Goal: Task Accomplishment & Management: Complete application form

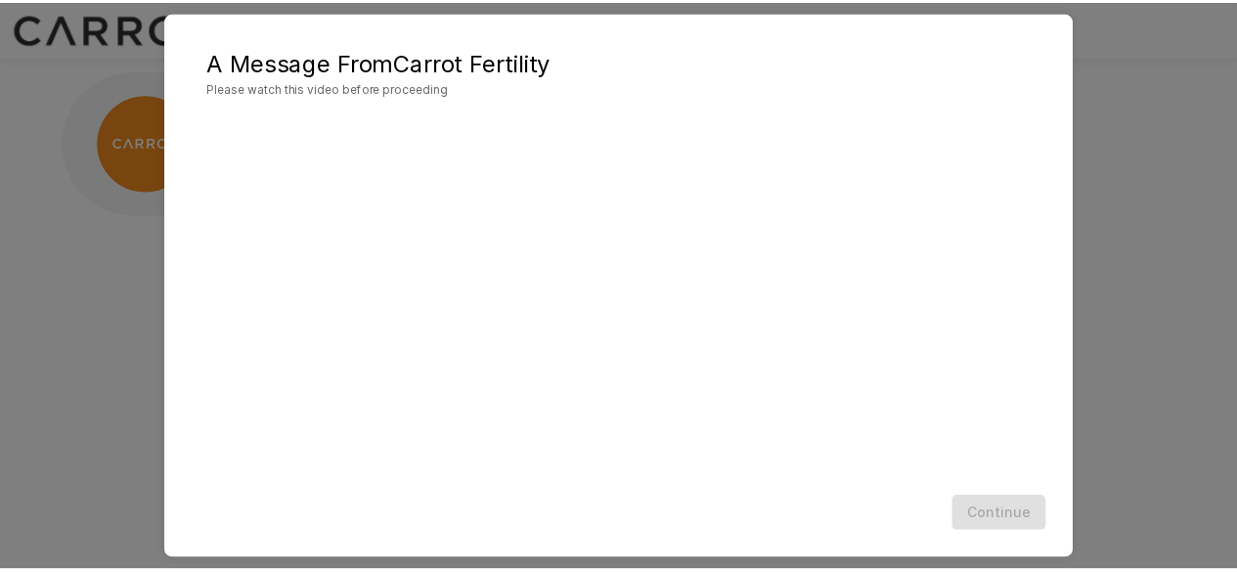
scroll to position [104, 0]
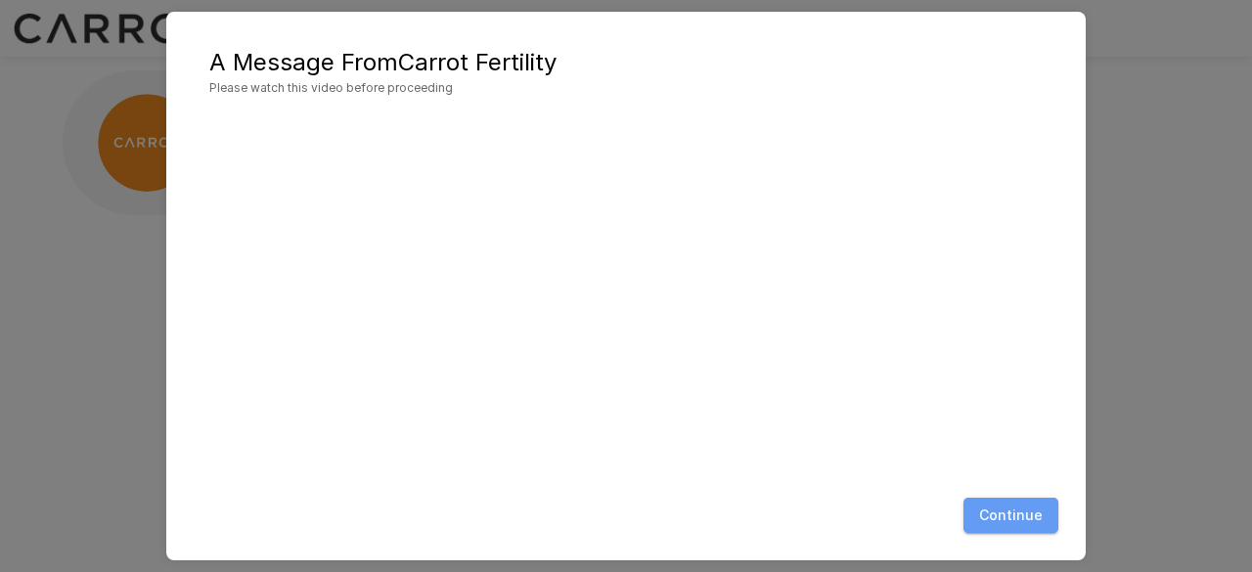
click at [1024, 510] on button "Continue" at bounding box center [1010, 516] width 95 height 36
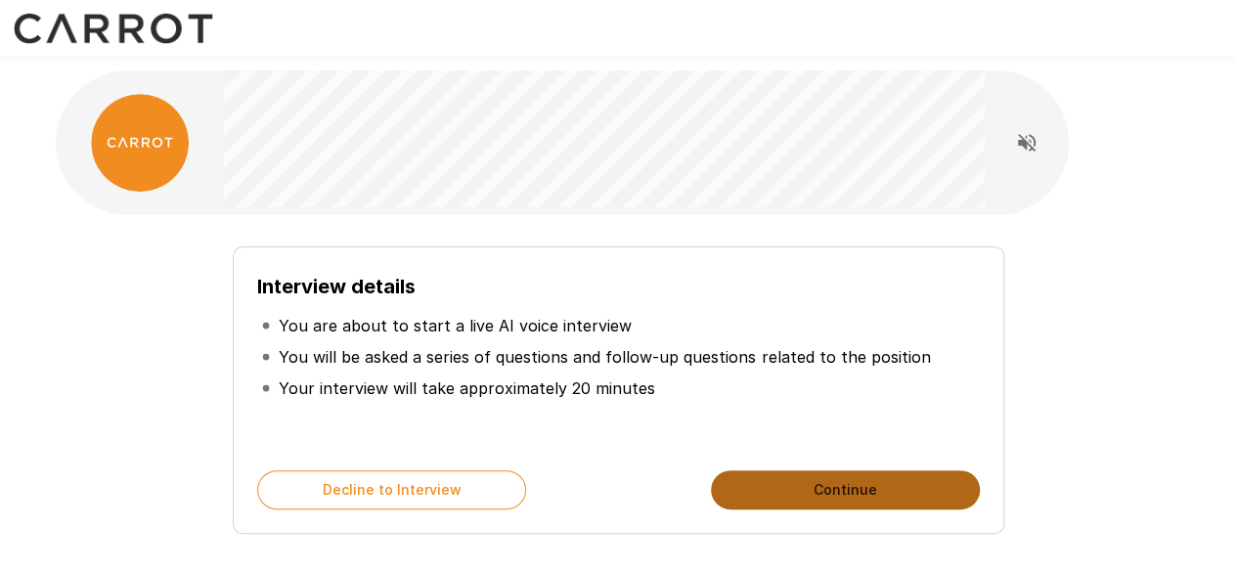
click at [809, 502] on button "Continue" at bounding box center [845, 489] width 269 height 39
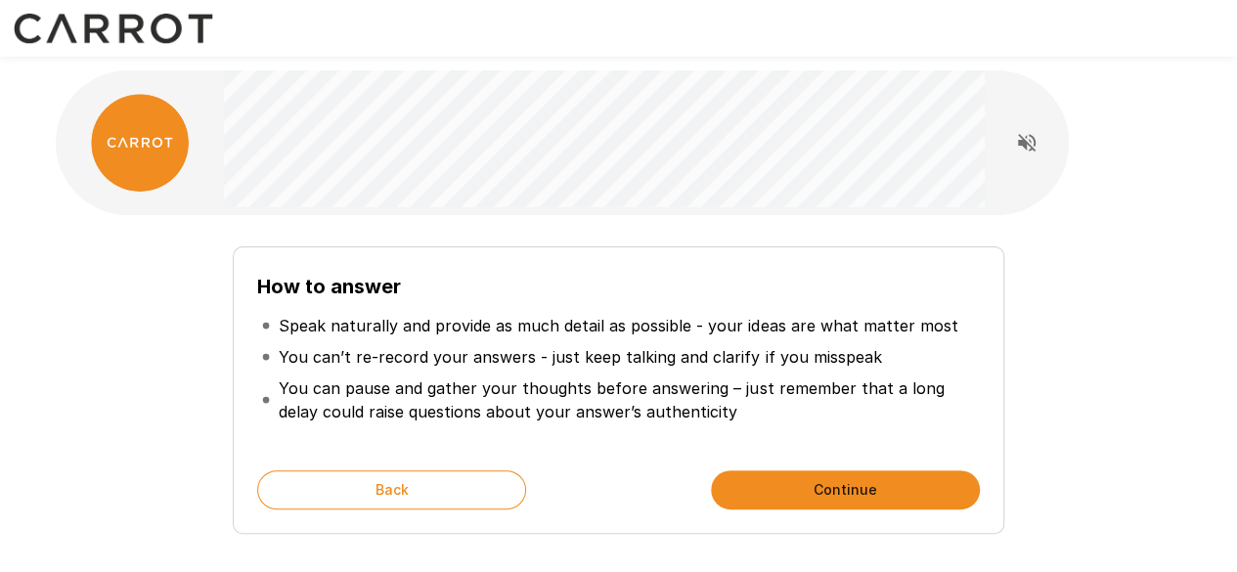
click at [809, 502] on button "Continue" at bounding box center [845, 489] width 269 height 39
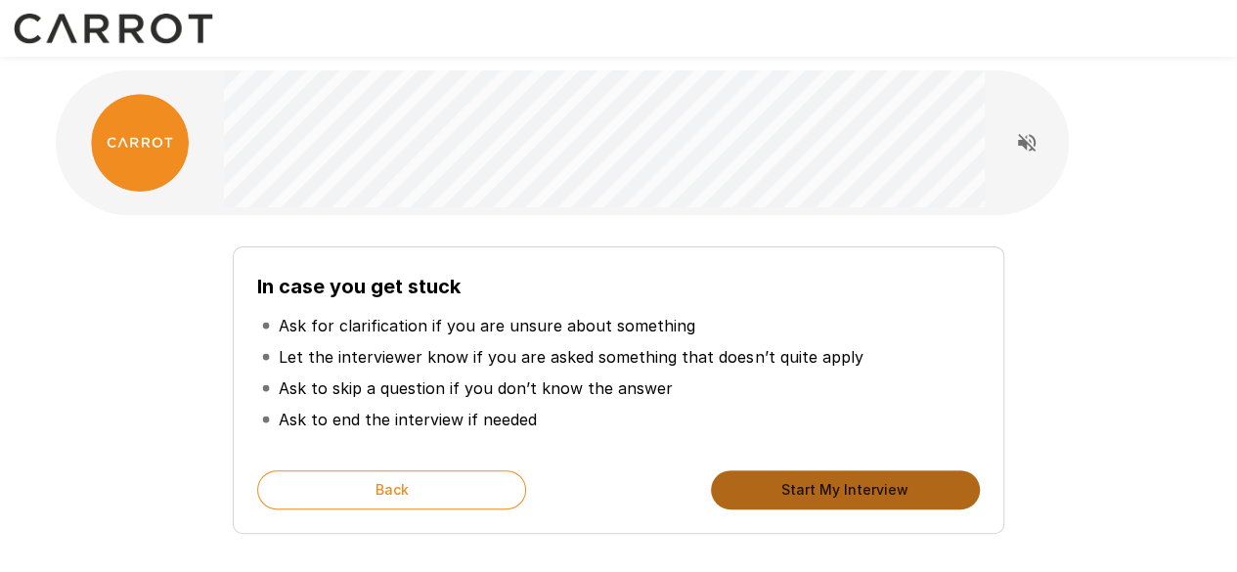
click at [821, 504] on button "Start My Interview" at bounding box center [845, 489] width 269 height 39
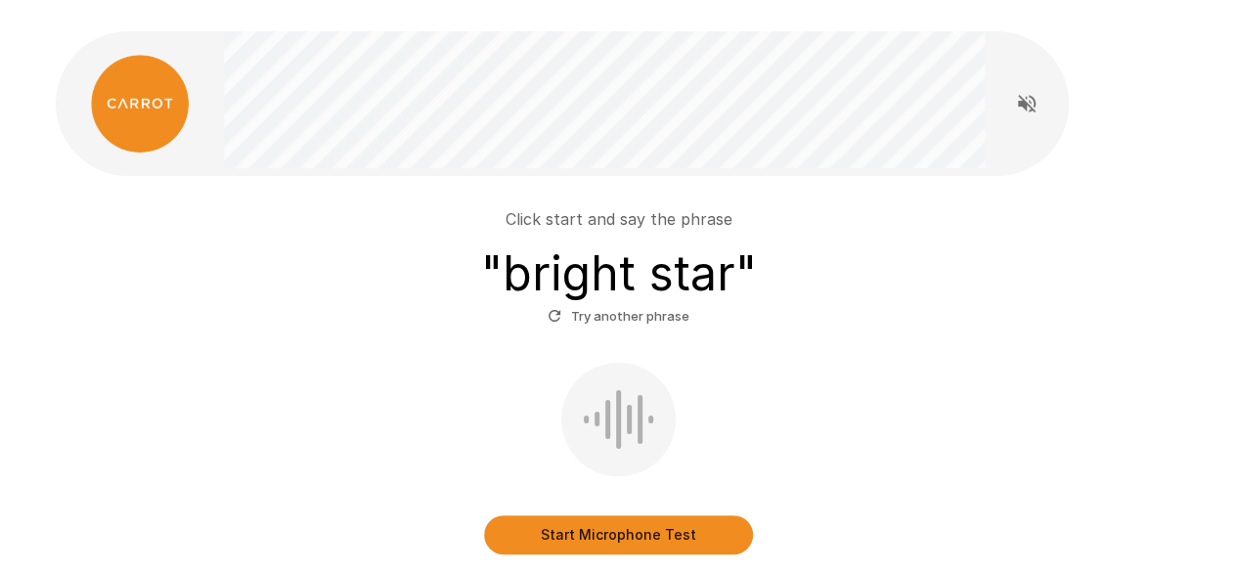
scroll to position [88, 0]
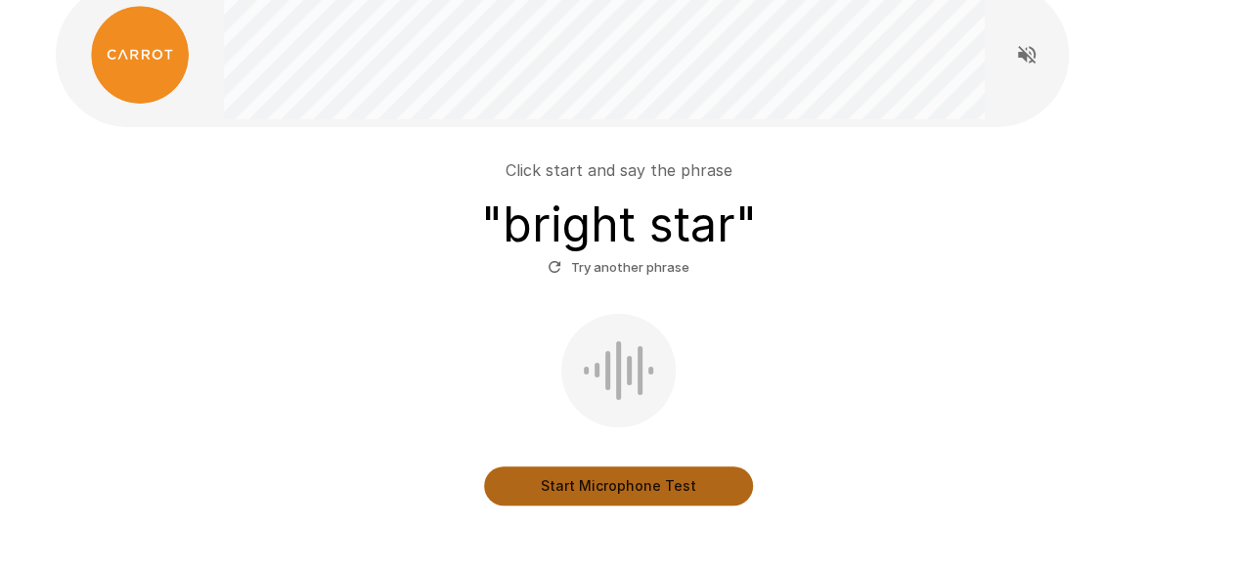
click at [658, 492] on button "Start Microphone Test" at bounding box center [618, 486] width 269 height 39
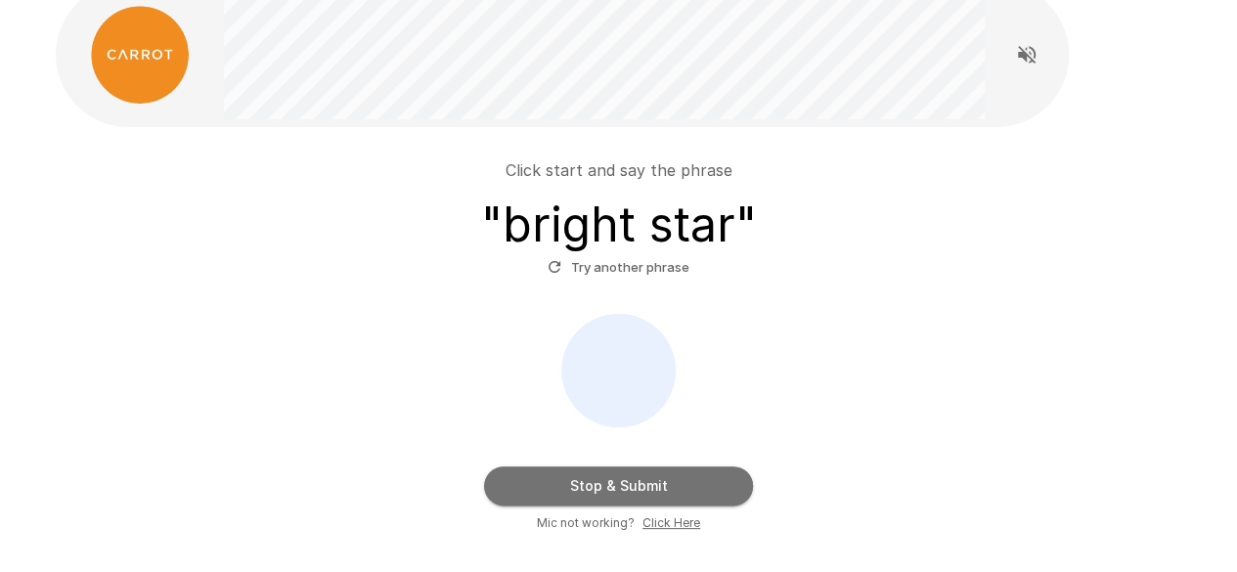
click at [658, 492] on button "Stop & Submit" at bounding box center [618, 486] width 269 height 39
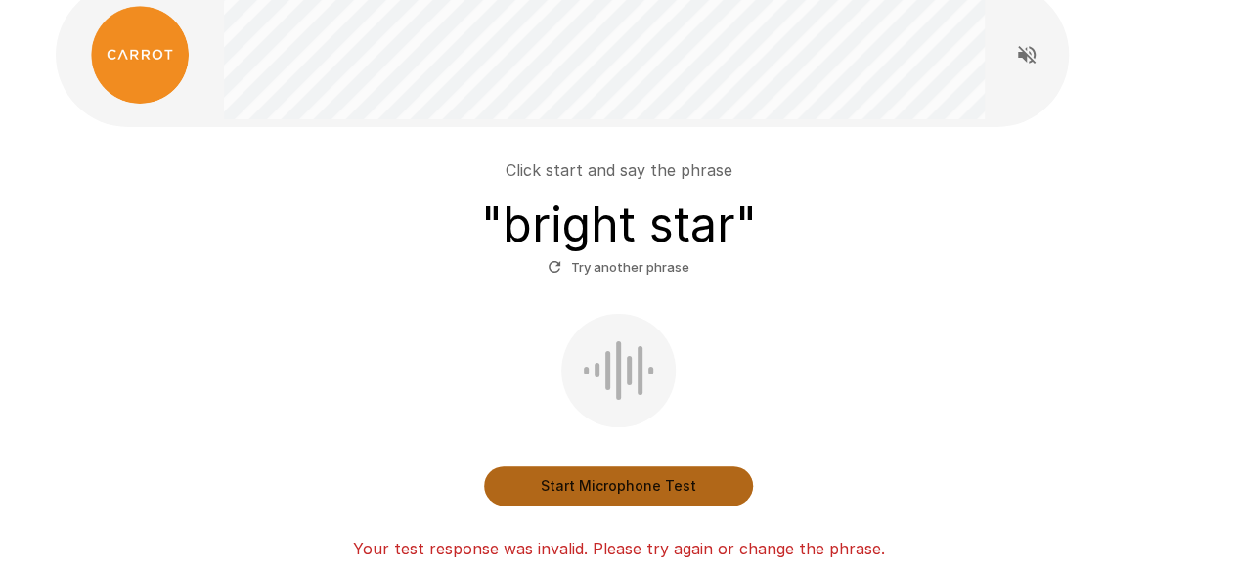
click at [658, 492] on button "Start Microphone Test" at bounding box center [618, 486] width 269 height 39
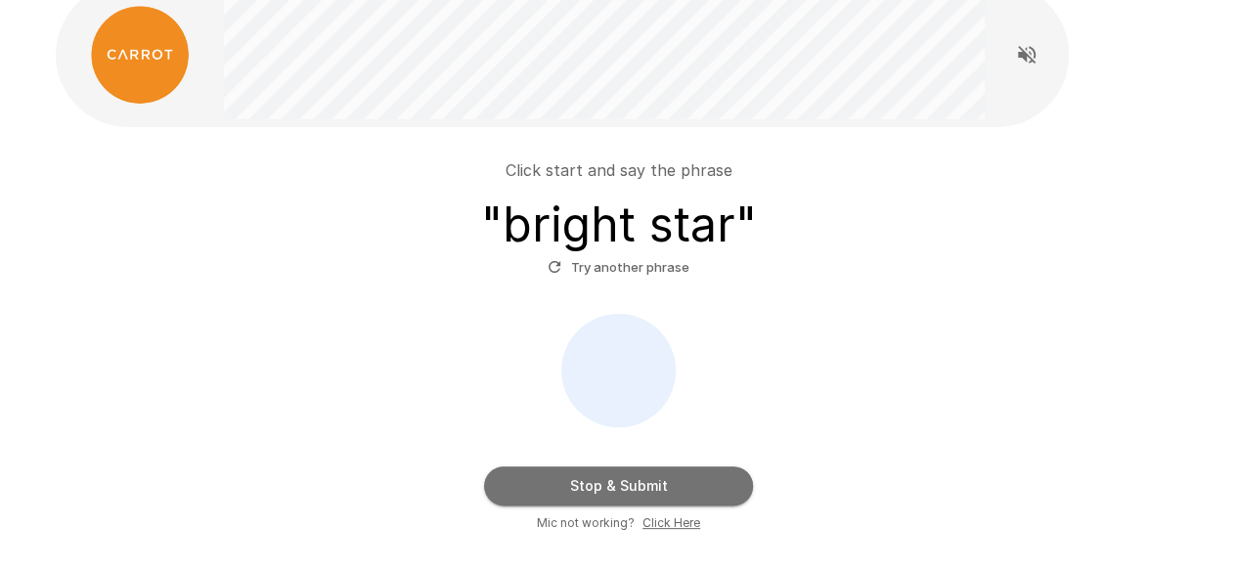
click at [630, 482] on button "Stop & Submit" at bounding box center [618, 486] width 269 height 39
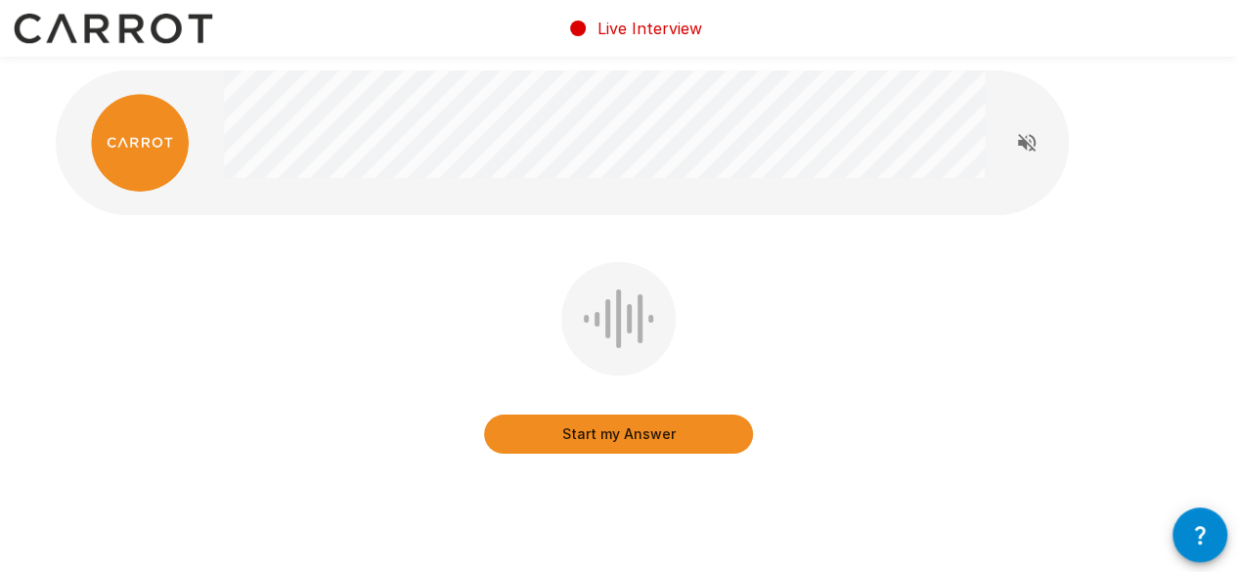
click at [795, 470] on div "Start my Answer" at bounding box center [619, 372] width 1127 height 220
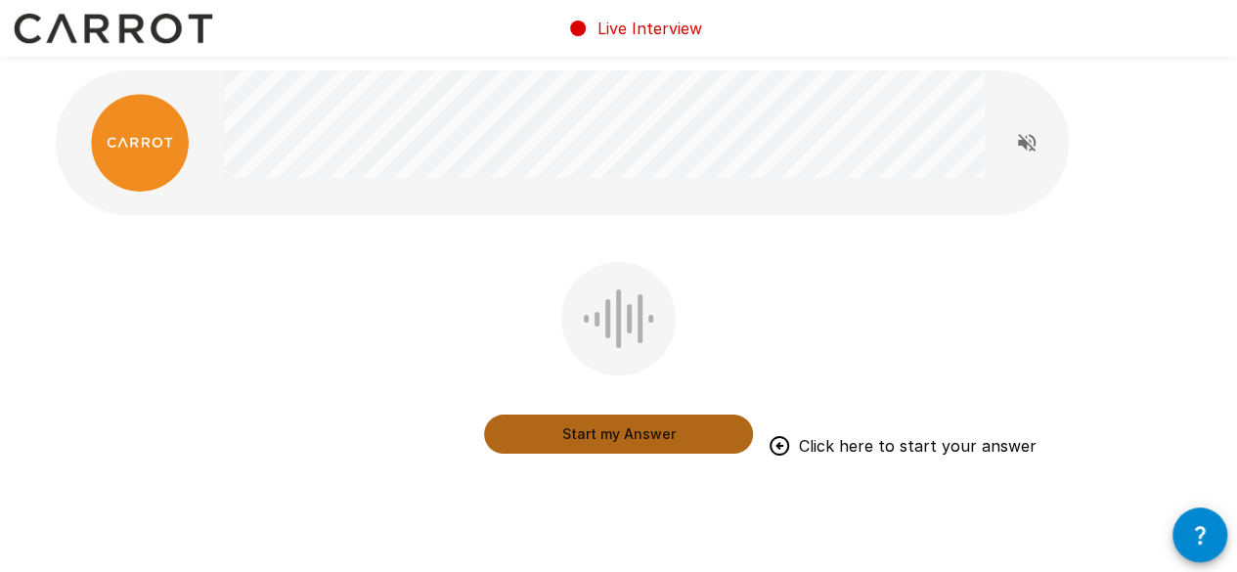
click at [643, 435] on button "Start my Answer" at bounding box center [618, 434] width 269 height 39
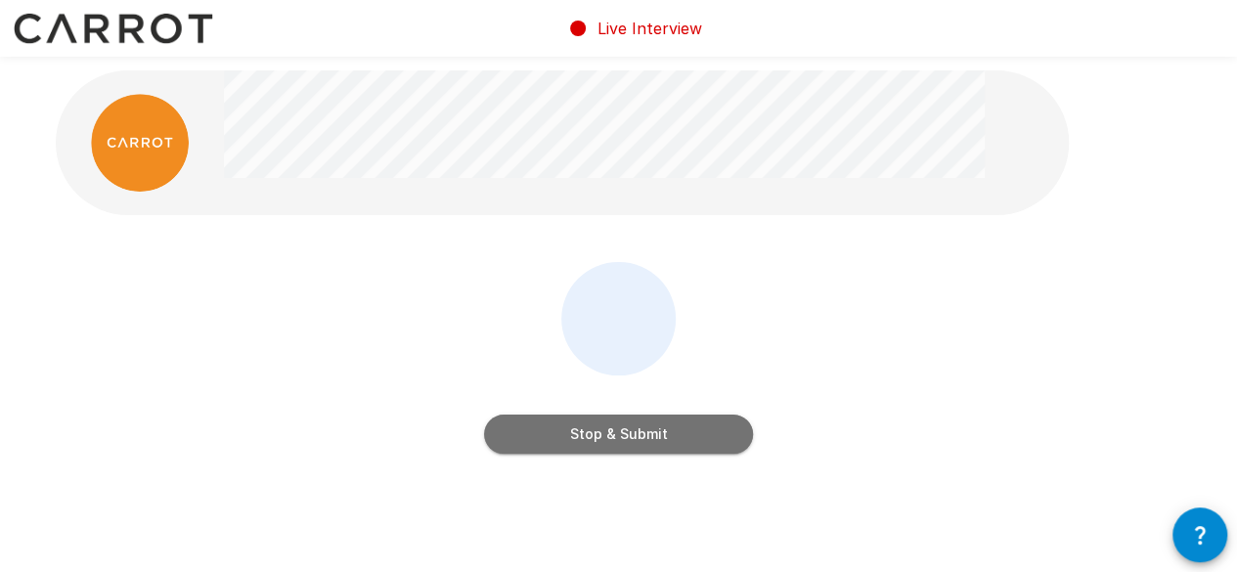
click at [643, 435] on button "Stop & Submit" at bounding box center [618, 434] width 269 height 39
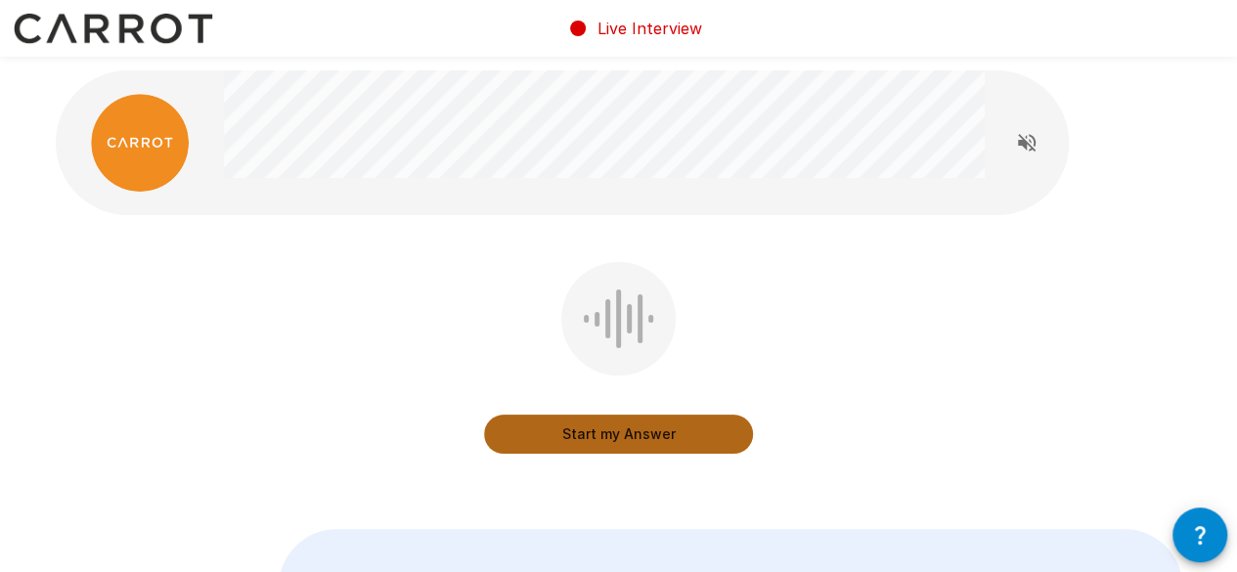
click at [643, 435] on button "Start my Answer" at bounding box center [618, 434] width 269 height 39
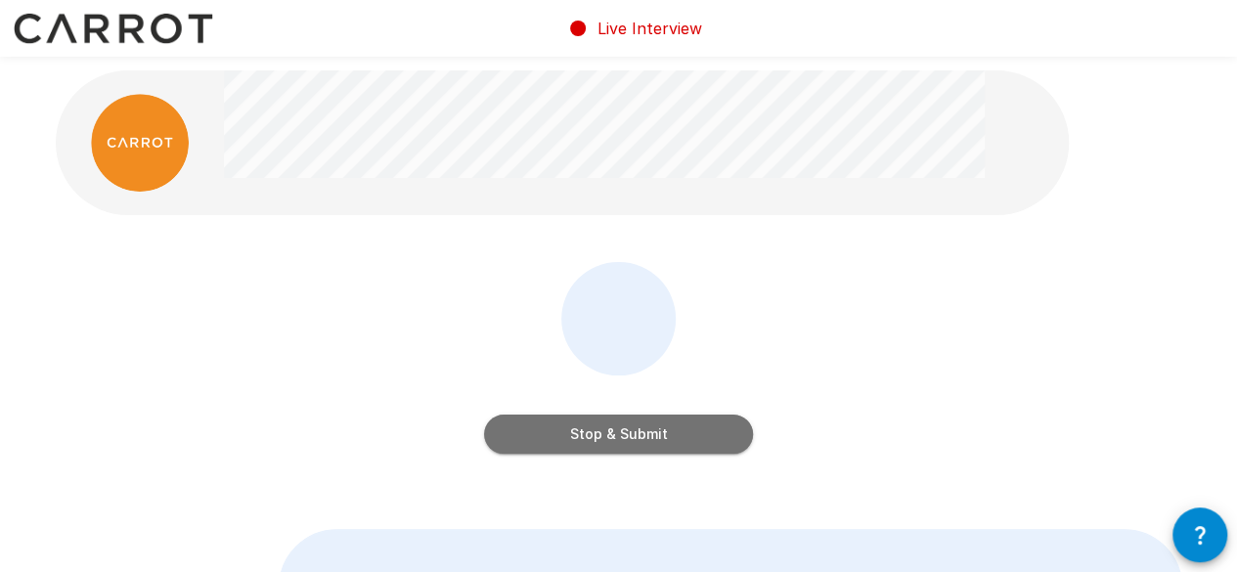
click at [631, 436] on button "Stop & Submit" at bounding box center [618, 434] width 269 height 39
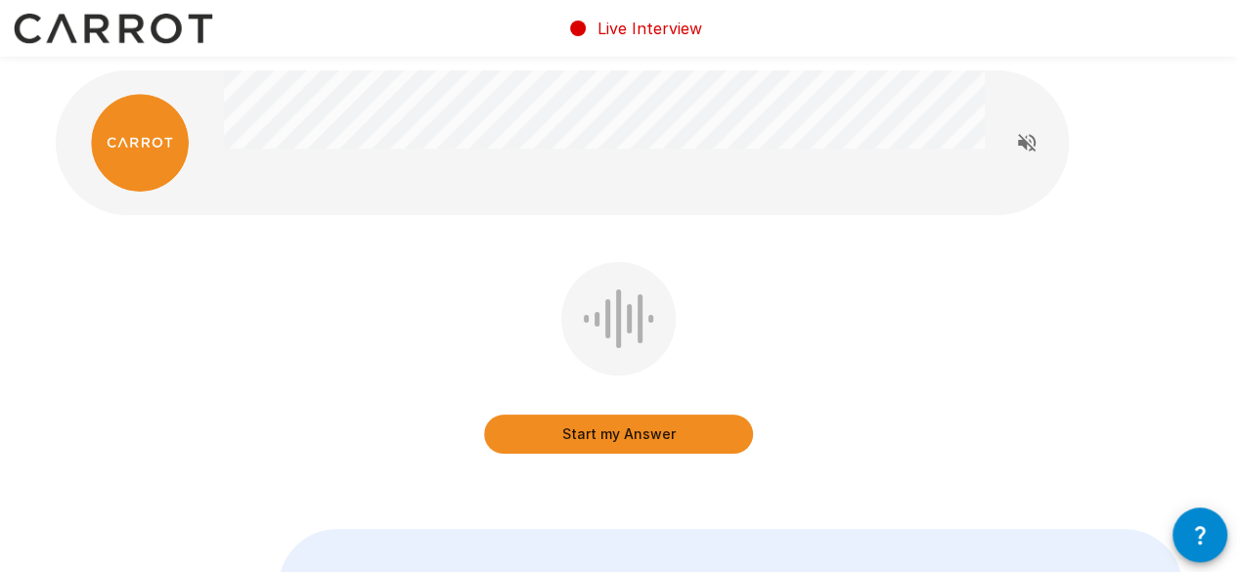
click at [631, 436] on button "Start my Answer" at bounding box center [618, 434] width 269 height 39
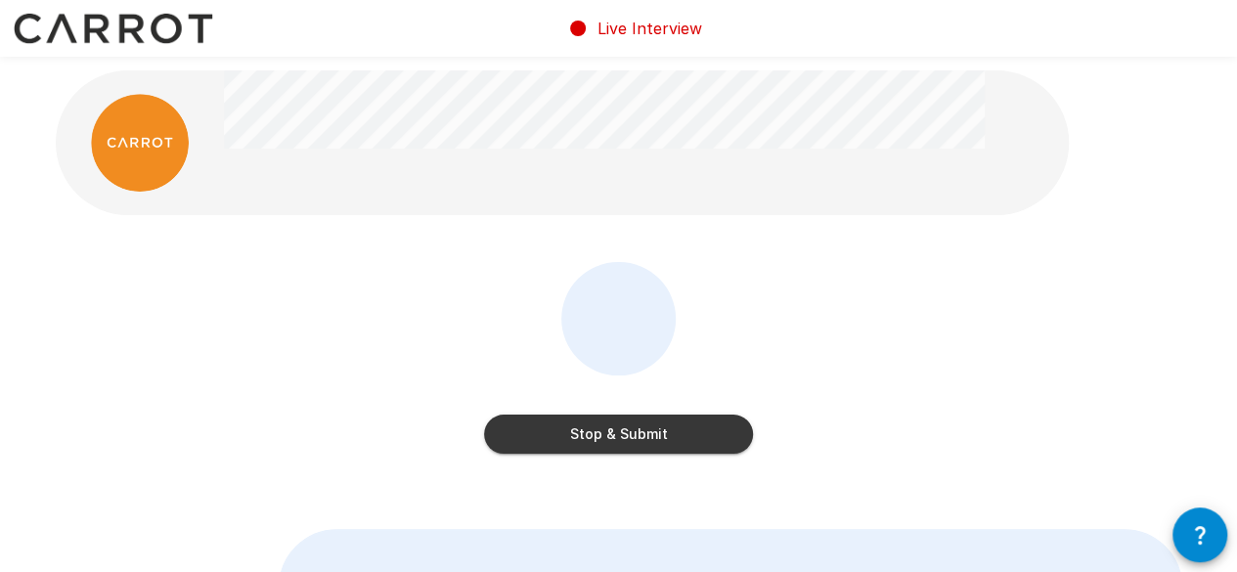
click at [629, 418] on button "Stop & Submit" at bounding box center [618, 434] width 269 height 39
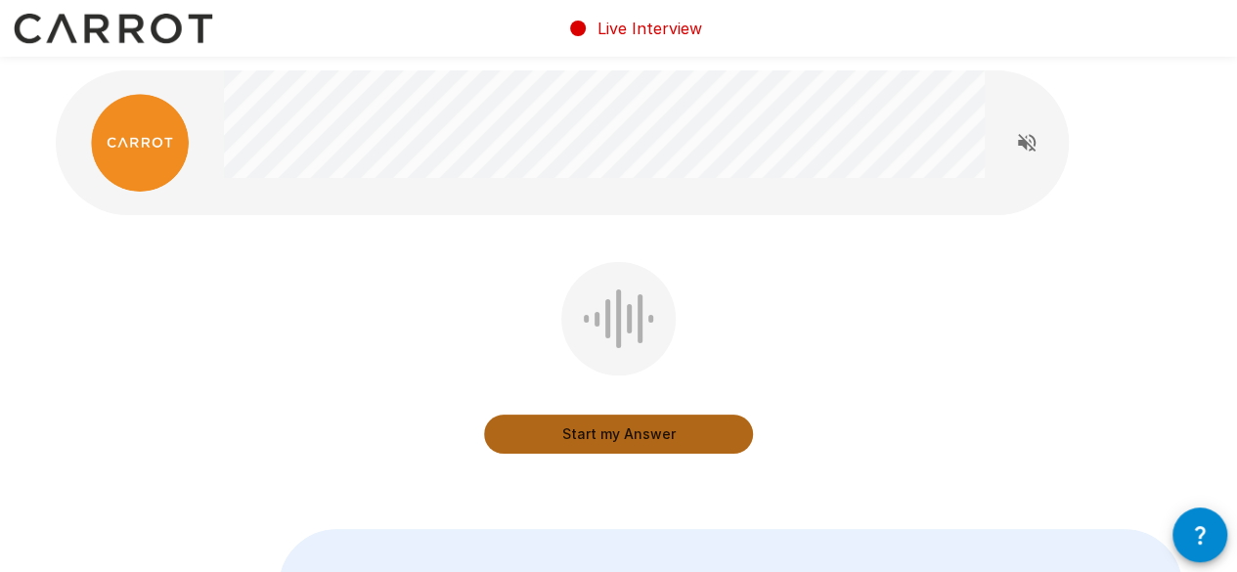
click at [629, 418] on button "Start my Answer" at bounding box center [618, 434] width 269 height 39
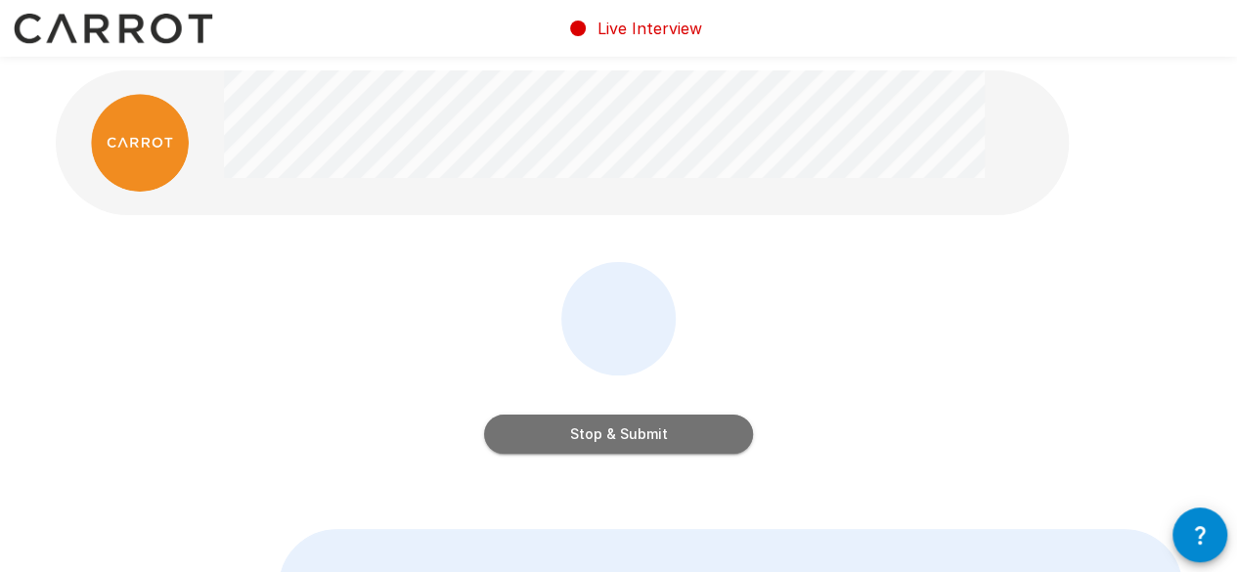
click at [638, 440] on button "Stop & Submit" at bounding box center [618, 434] width 269 height 39
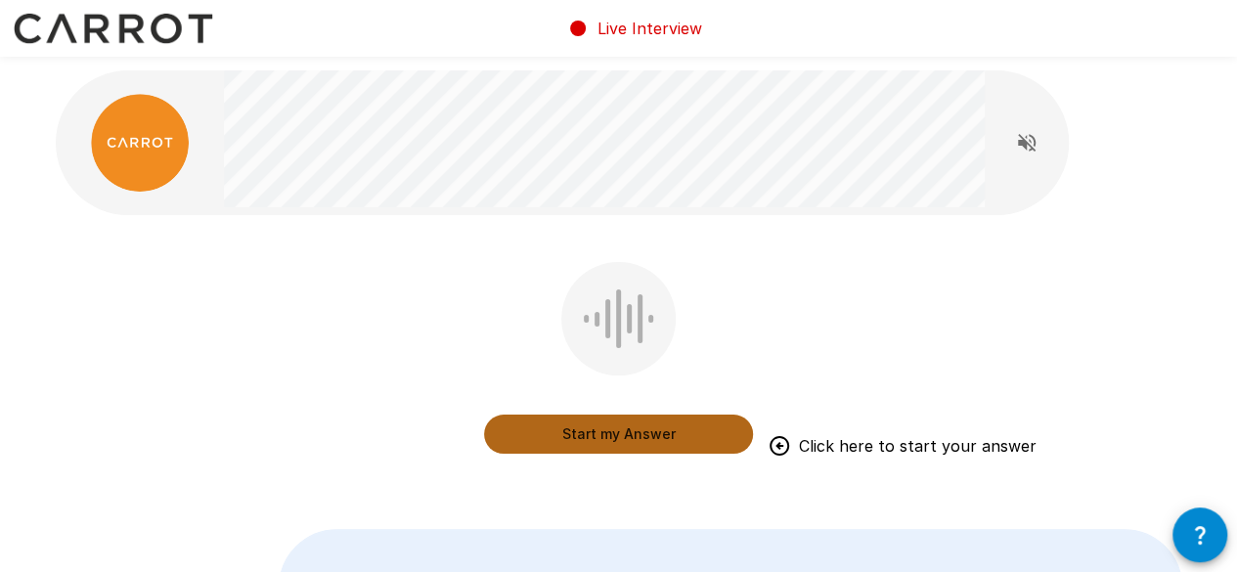
click at [598, 433] on button "Start my Answer" at bounding box center [618, 434] width 269 height 39
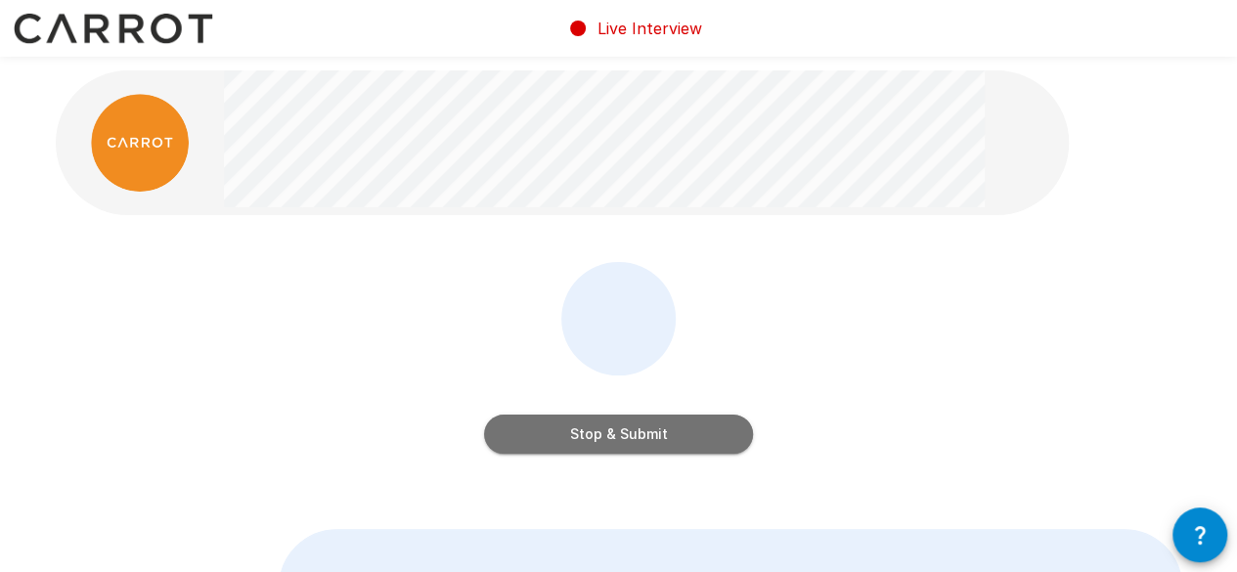
click at [564, 431] on button "Stop & Submit" at bounding box center [618, 434] width 269 height 39
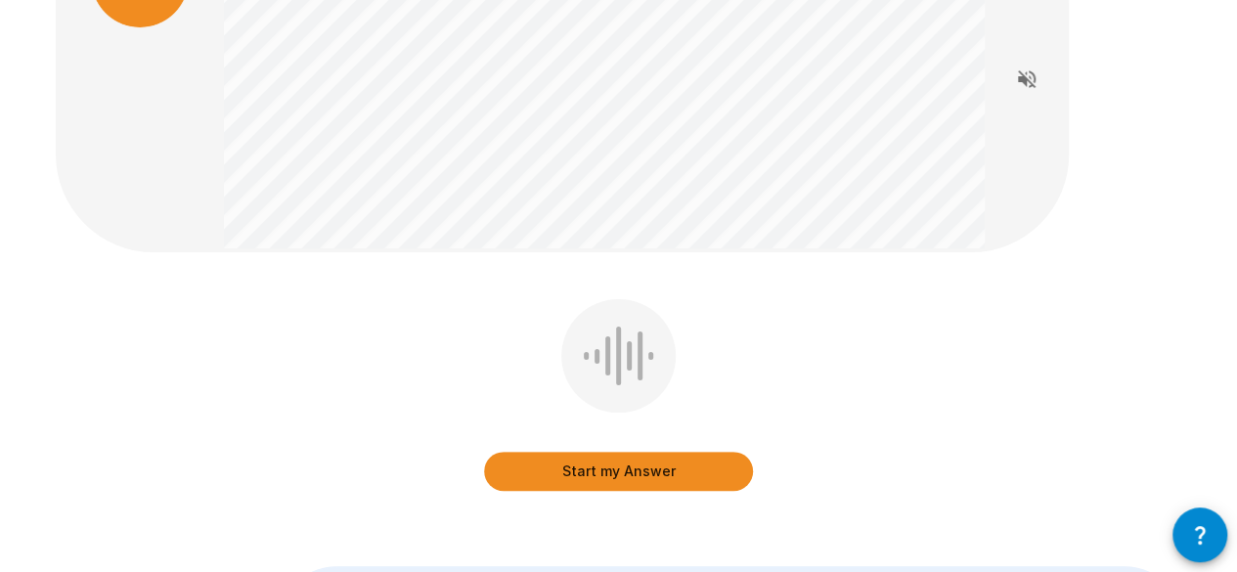
scroll to position [186, 0]
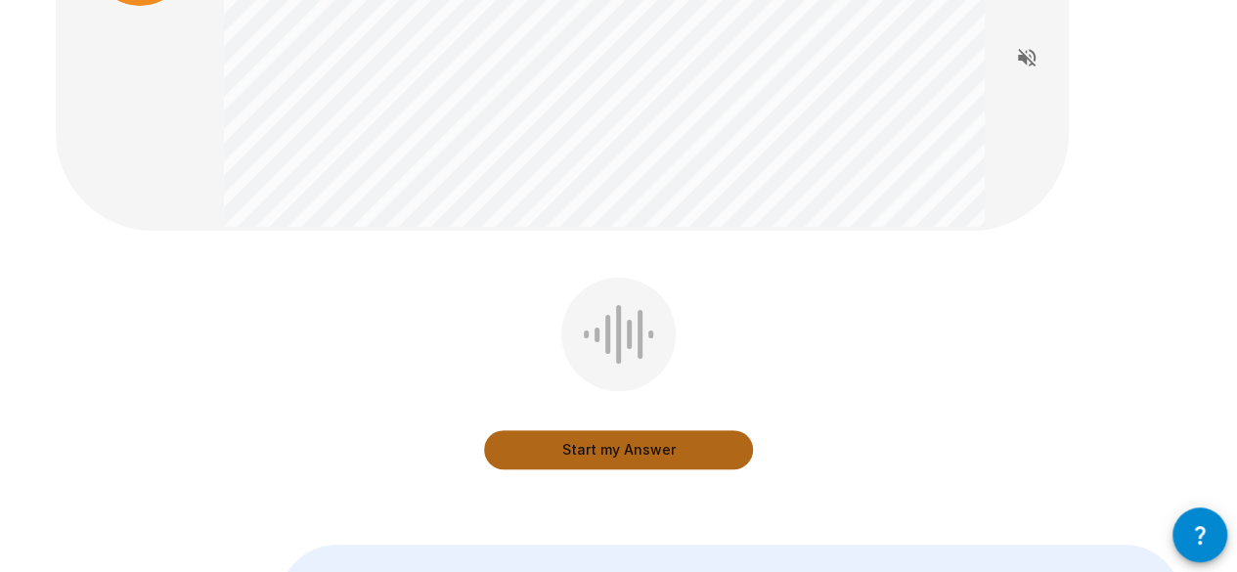
click at [634, 439] on button "Start my Answer" at bounding box center [618, 449] width 269 height 39
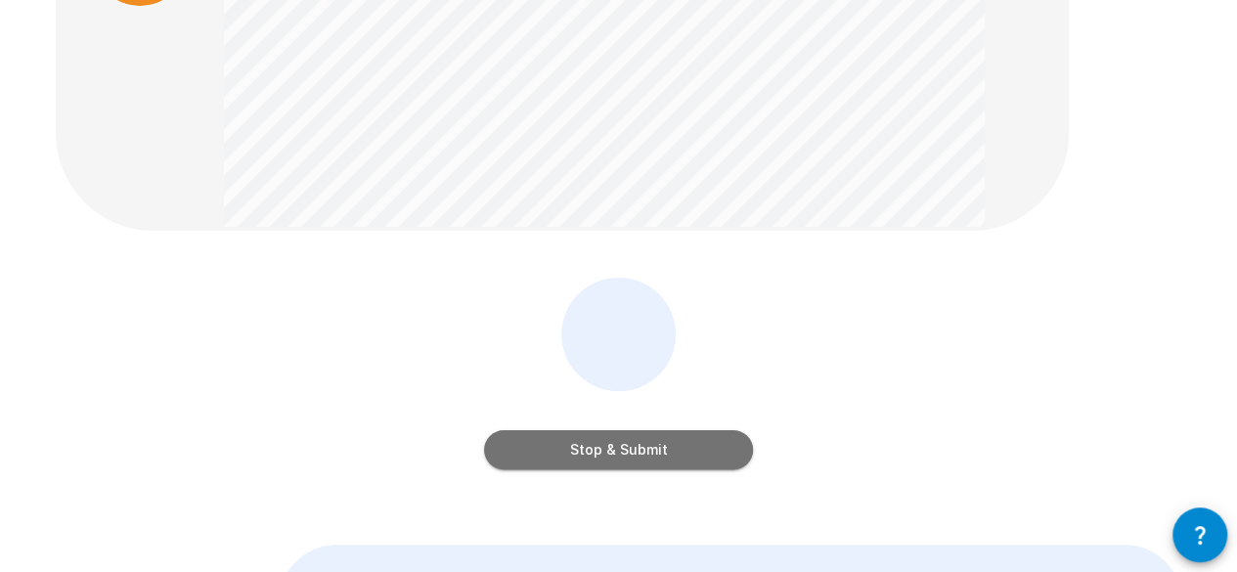
click at [659, 441] on button "Stop & Submit" at bounding box center [618, 449] width 269 height 39
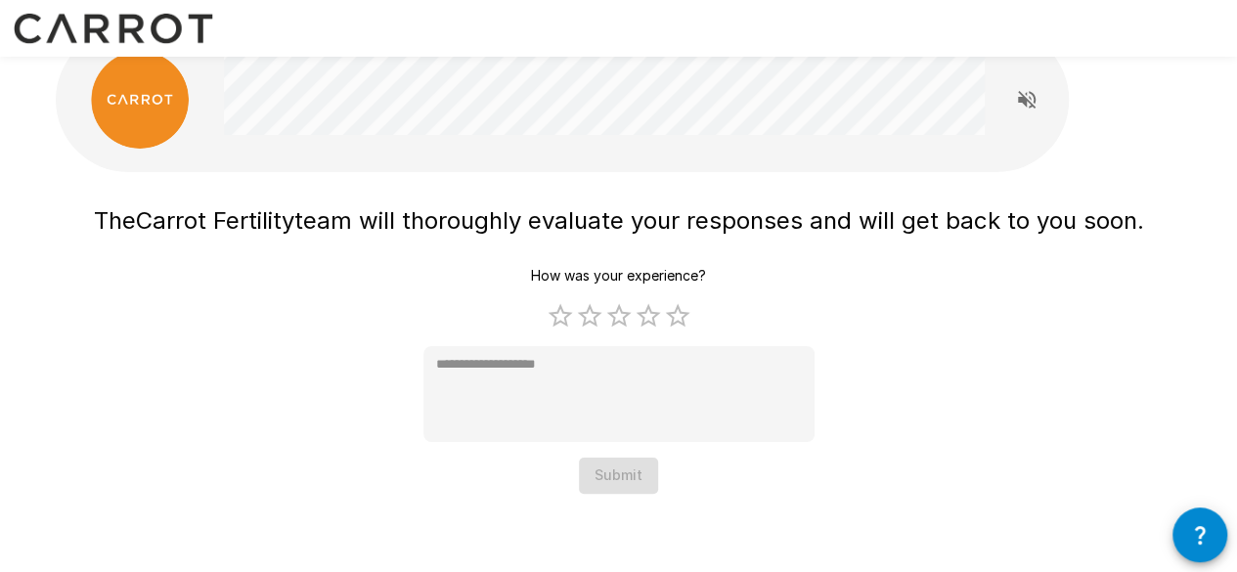
scroll to position [0, 0]
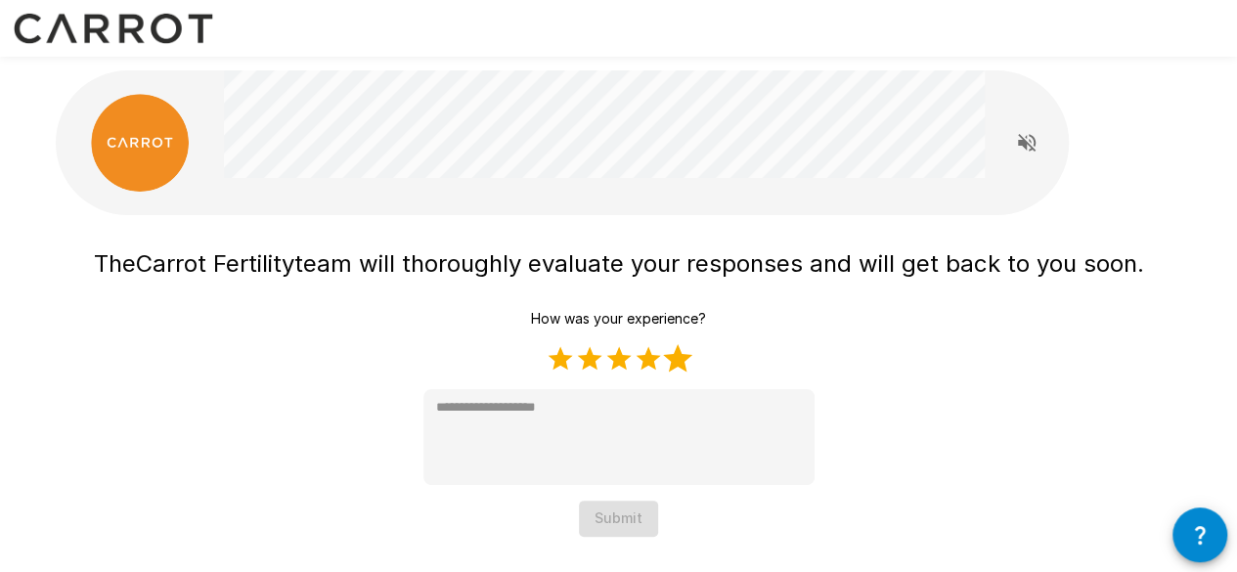
click at [688, 359] on label "5 Stars" at bounding box center [677, 358] width 29 height 29
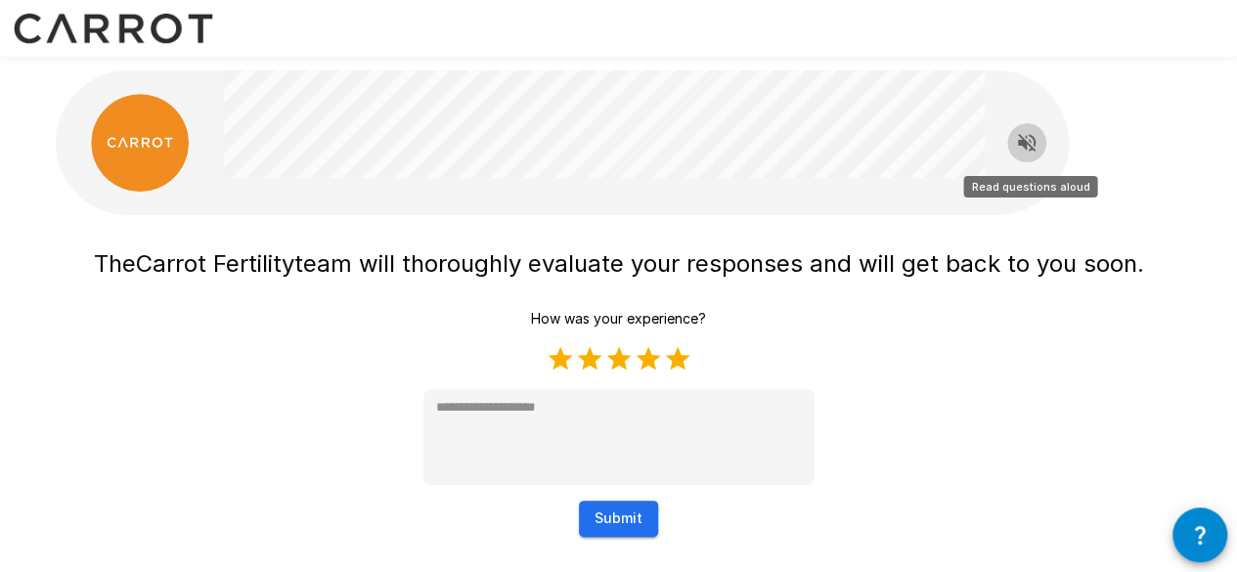
click at [1023, 145] on icon "Read questions aloud" at bounding box center [1027, 143] width 18 height 18
type textarea "*"
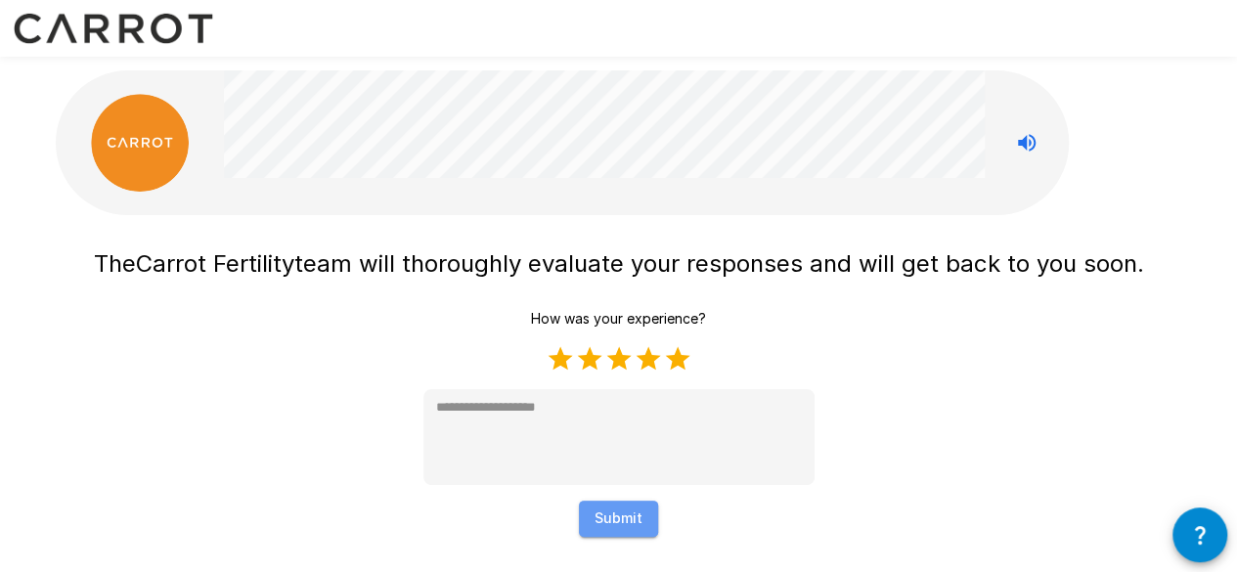
click at [622, 501] on button "Submit" at bounding box center [618, 519] width 79 height 36
